Goal: Check status: Check status

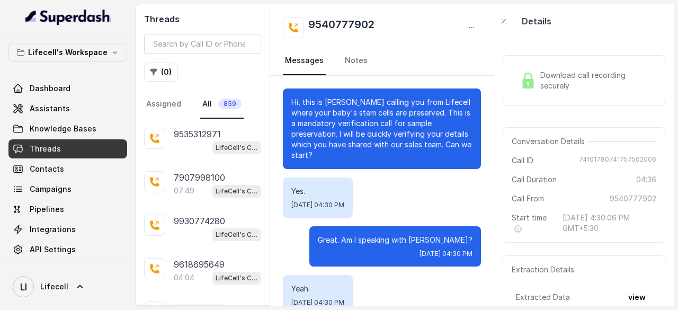
scroll to position [1024, 0]
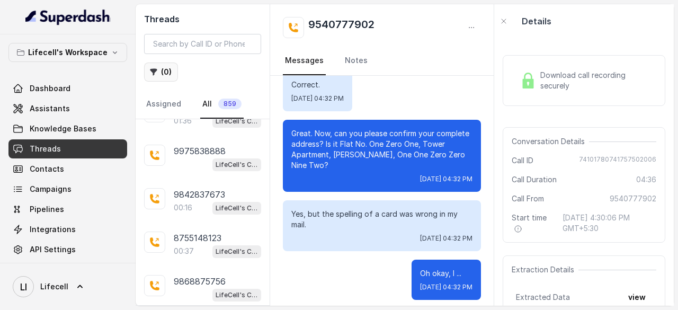
click at [164, 73] on button "( 0 )" at bounding box center [161, 72] width 34 height 19
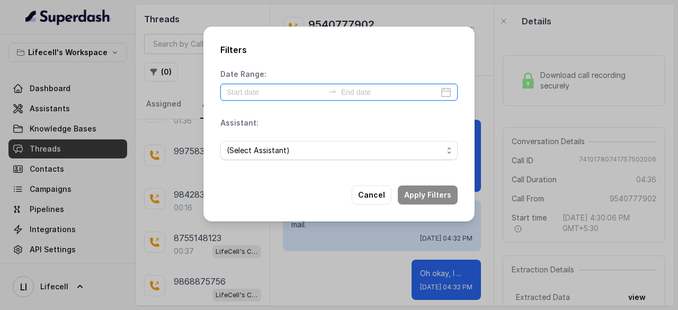
click at [258, 89] on input at bounding box center [275, 92] width 97 height 12
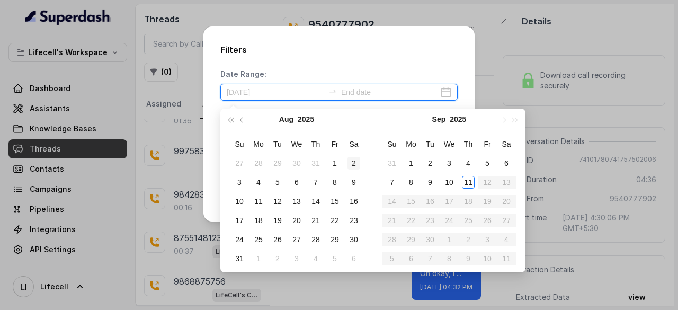
type input "[DATE]"
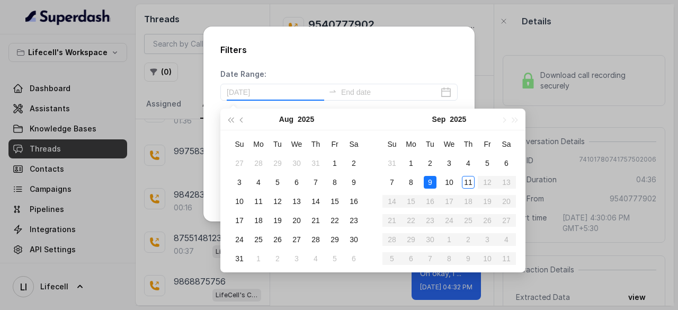
click at [432, 185] on div "9" at bounding box center [430, 182] width 13 height 13
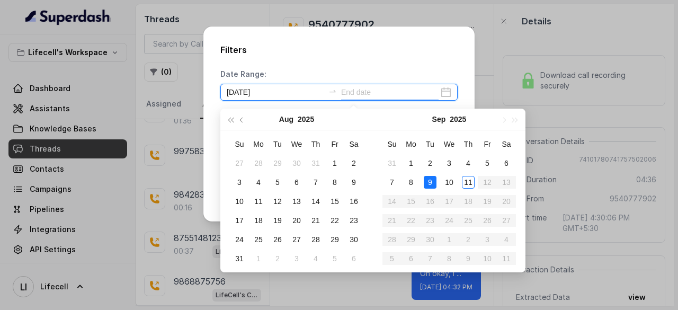
type input "[DATE]"
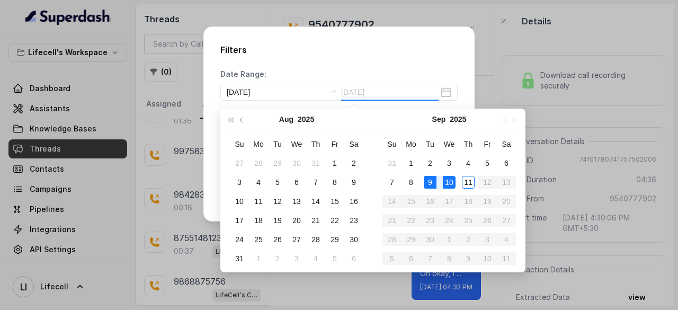
click at [451, 181] on div "10" at bounding box center [449, 182] width 13 height 13
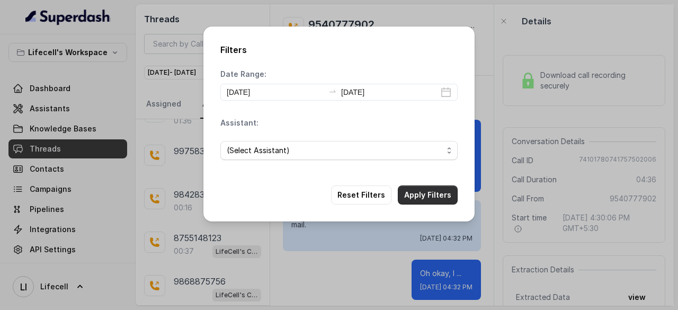
click at [430, 198] on button "Apply Filters" at bounding box center [428, 194] width 60 height 19
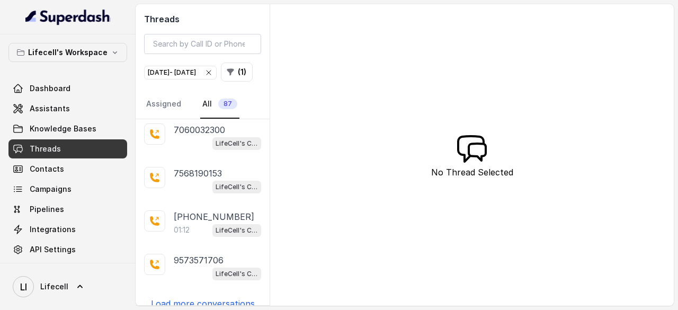
scroll to position [2015, 0]
